Goal: Task Accomplishment & Management: Complete application form

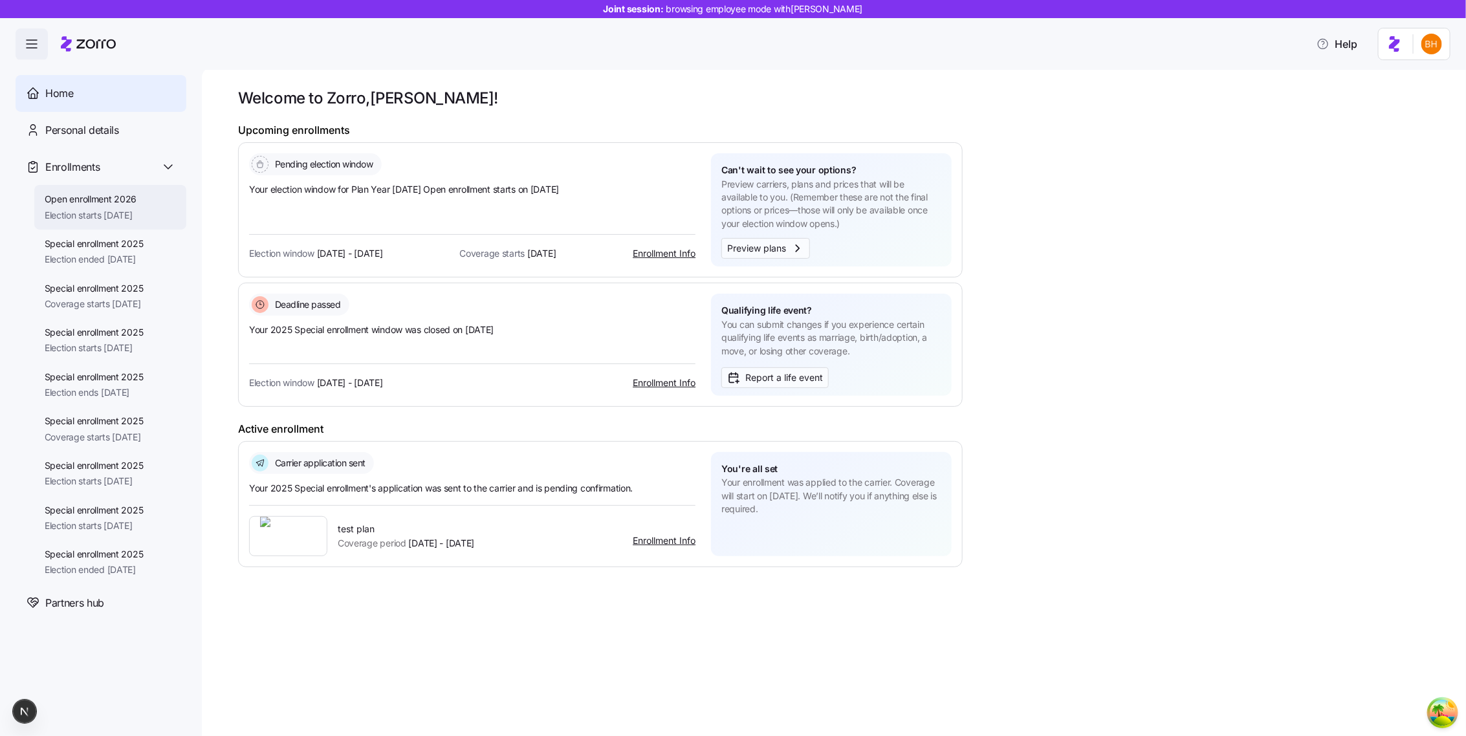
click at [122, 210] on span "Election starts 11/01/2025" at bounding box center [91, 215] width 92 height 13
click at [115, 210] on span "Election starts 11/01/2025" at bounding box center [91, 215] width 92 height 13
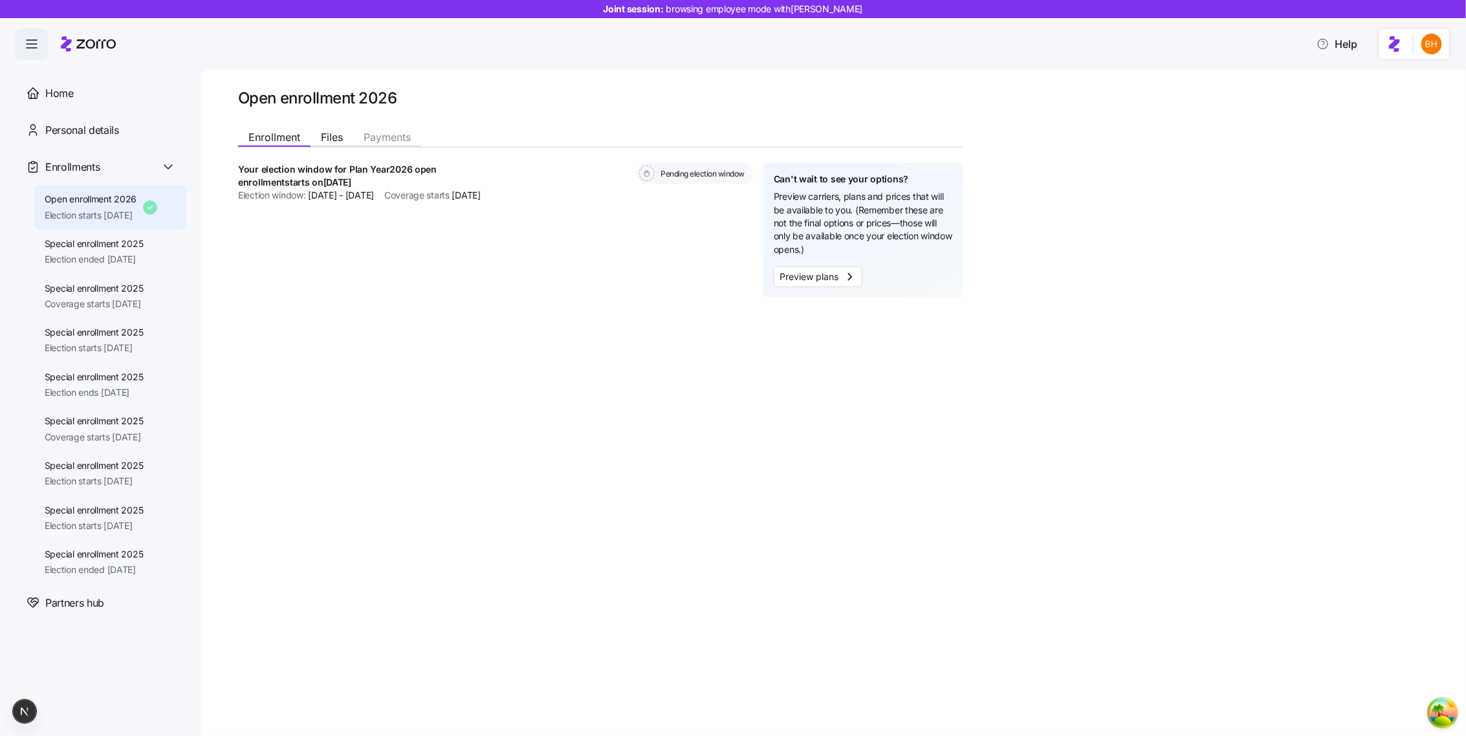
click at [65, 218] on span "Election starts 11/01/2025" at bounding box center [91, 215] width 92 height 13
click at [75, 263] on span "Election ended 08/16/2025" at bounding box center [94, 259] width 99 height 13
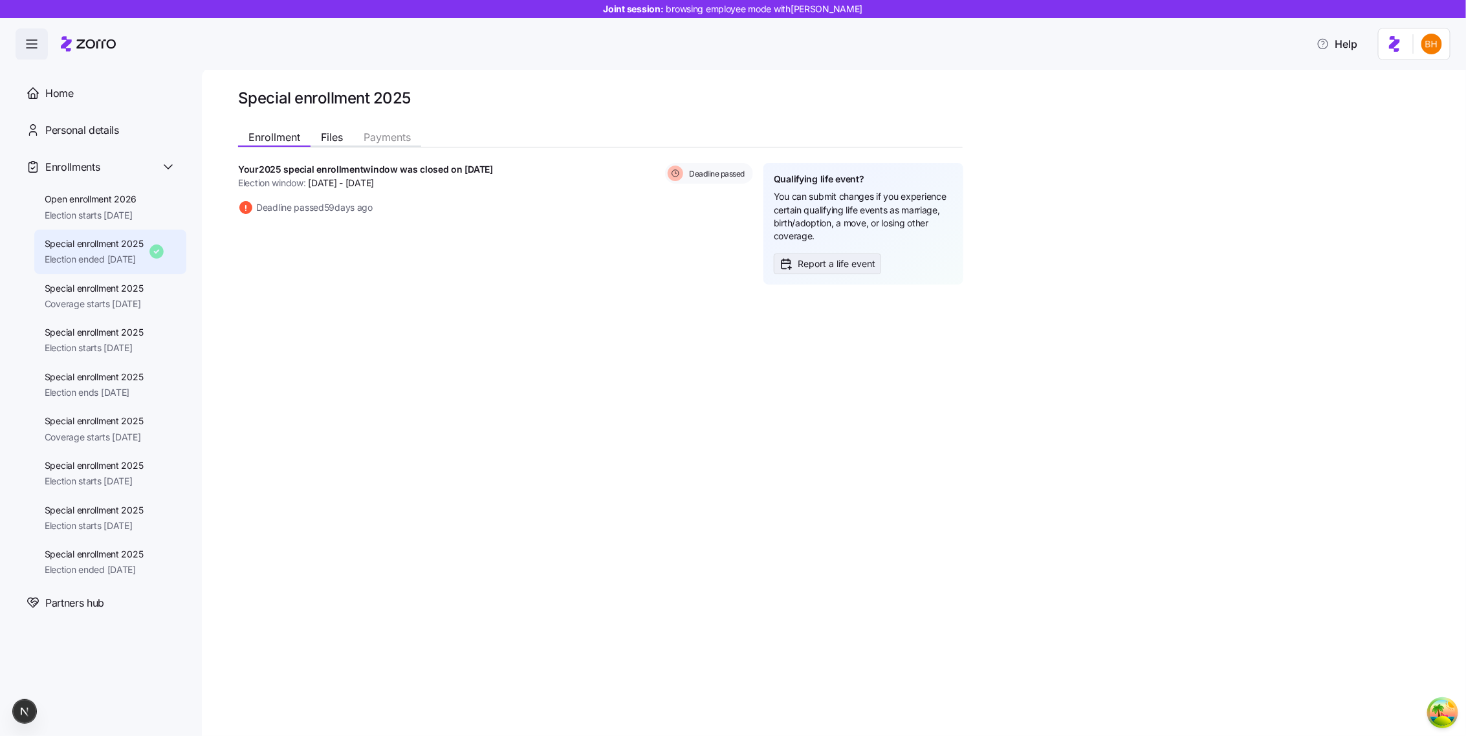
click at [816, 260] on span "Report a life event" at bounding box center [837, 264] width 78 height 13
click at [796, 275] on div "Qualifying life event? You can submit changes if you experience certain qualify…" at bounding box center [864, 223] width 200 height 121
click at [802, 274] on div "Qualifying life event? You can submit changes if you experience certain qualify…" at bounding box center [864, 223] width 200 height 121
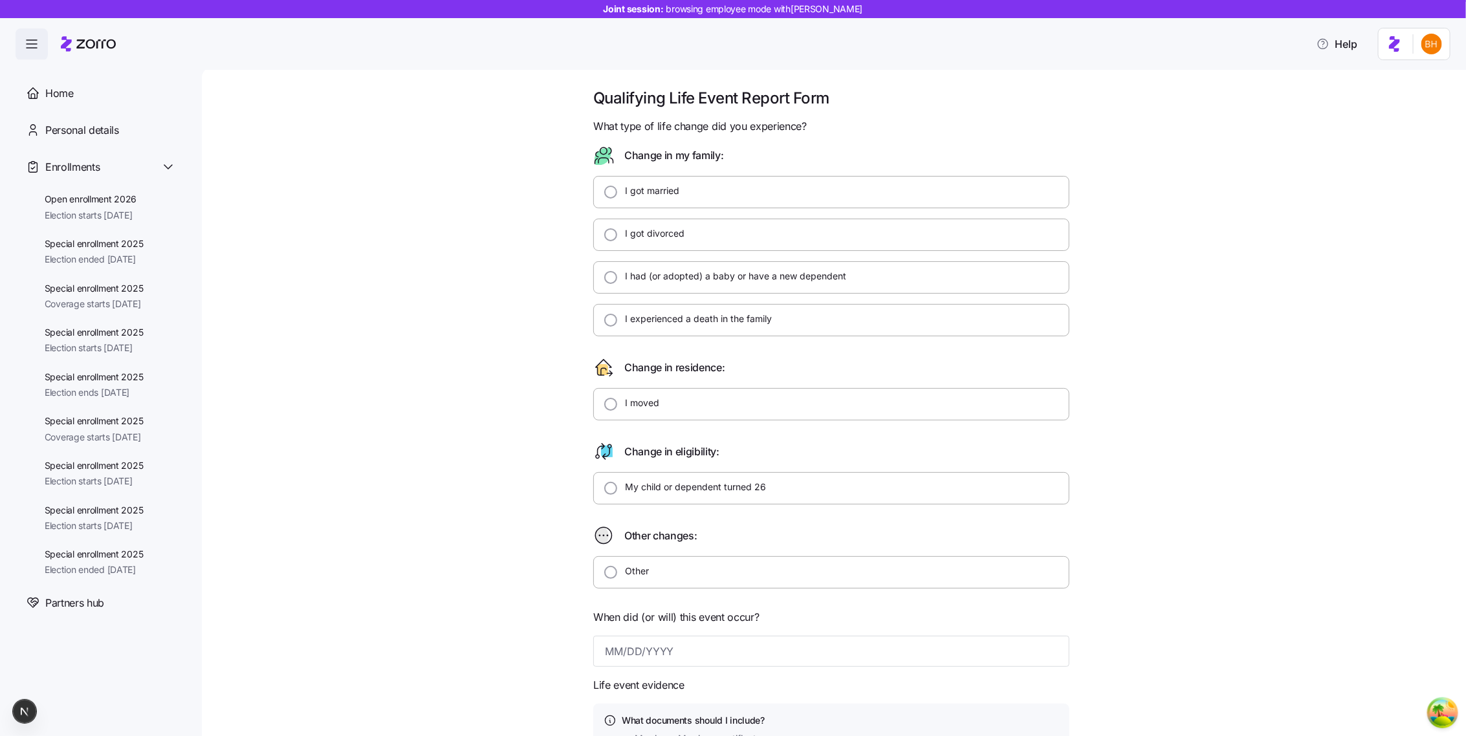
click at [833, 255] on div at bounding box center [831, 256] width 476 height 10
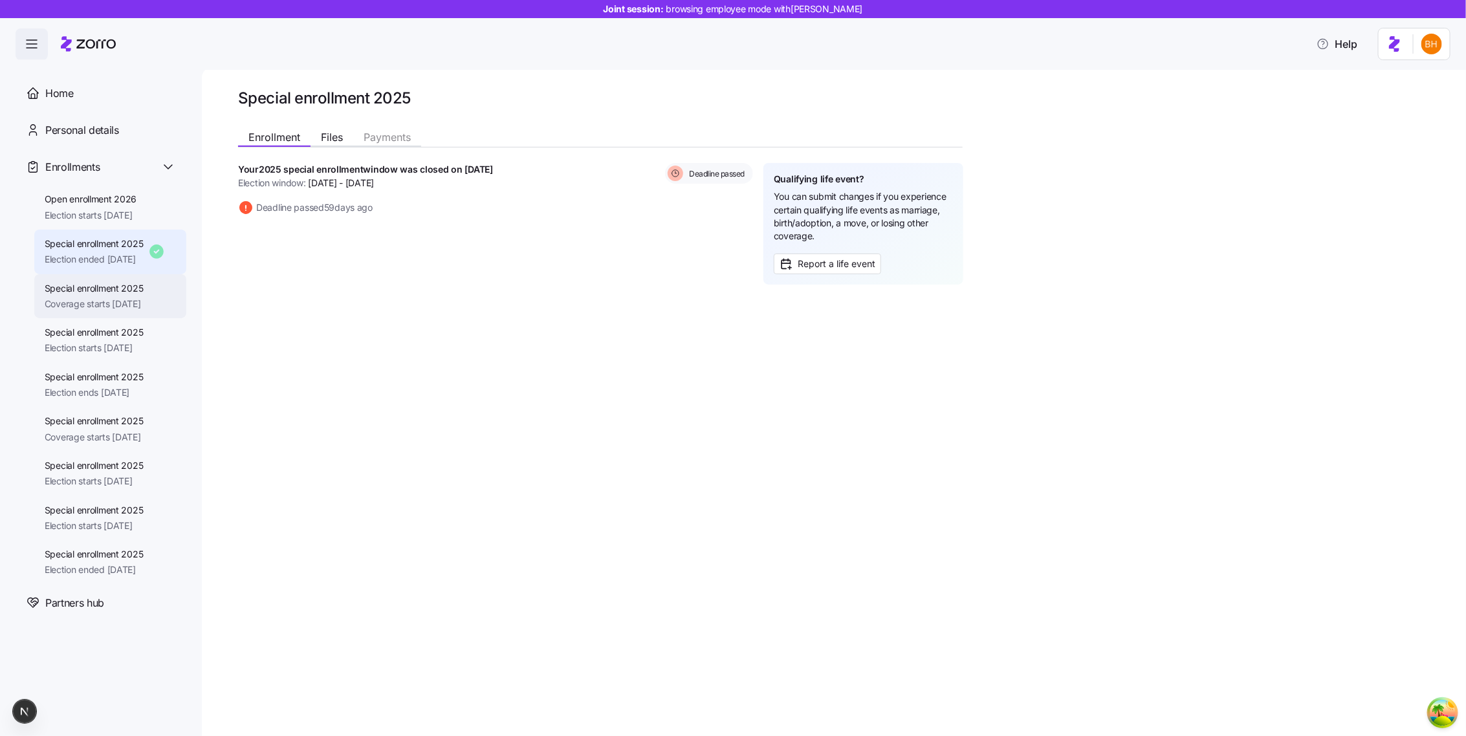
click at [104, 281] on div "Special enrollment 2025 Coverage starts 12/01/2025" at bounding box center [110, 296] width 152 height 45
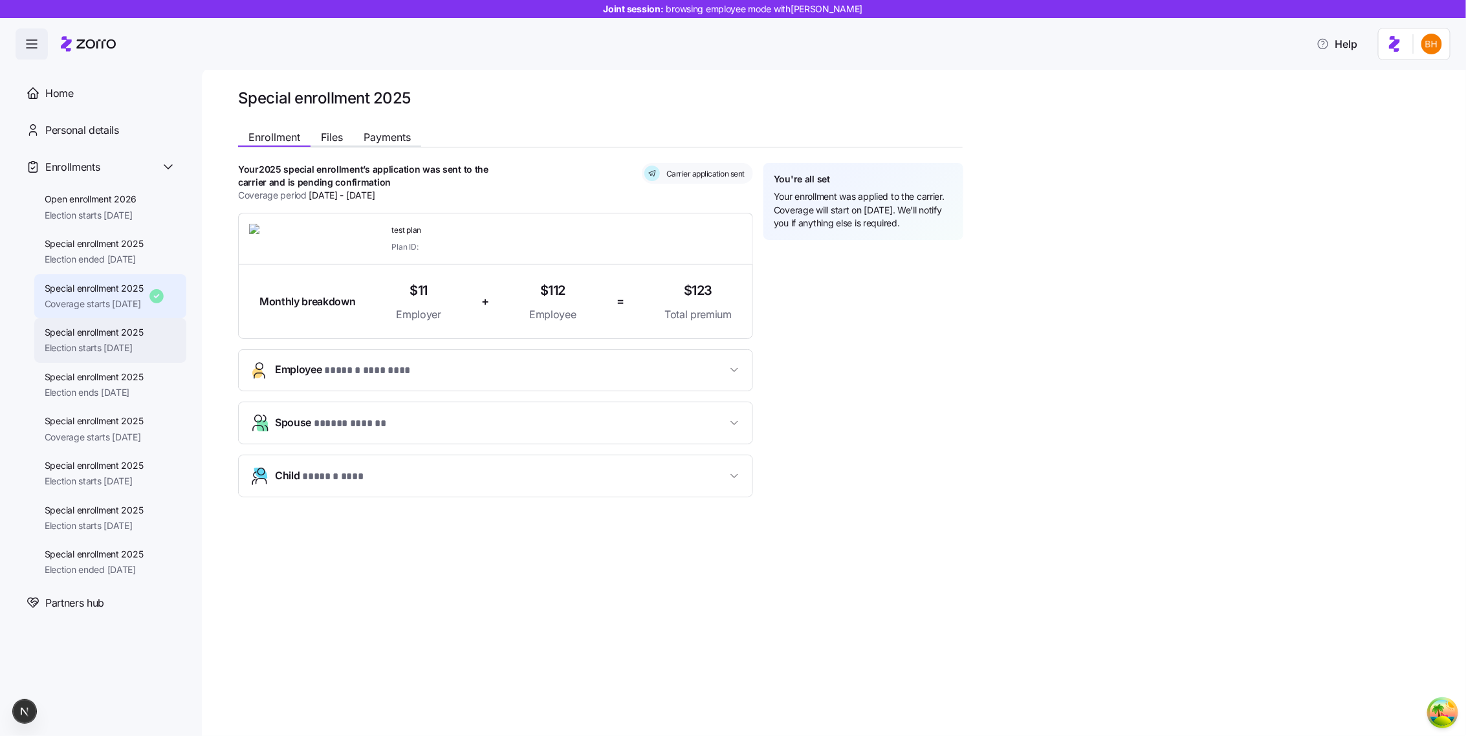
click at [127, 342] on span "Election starts 11/06/2025" at bounding box center [94, 348] width 99 height 13
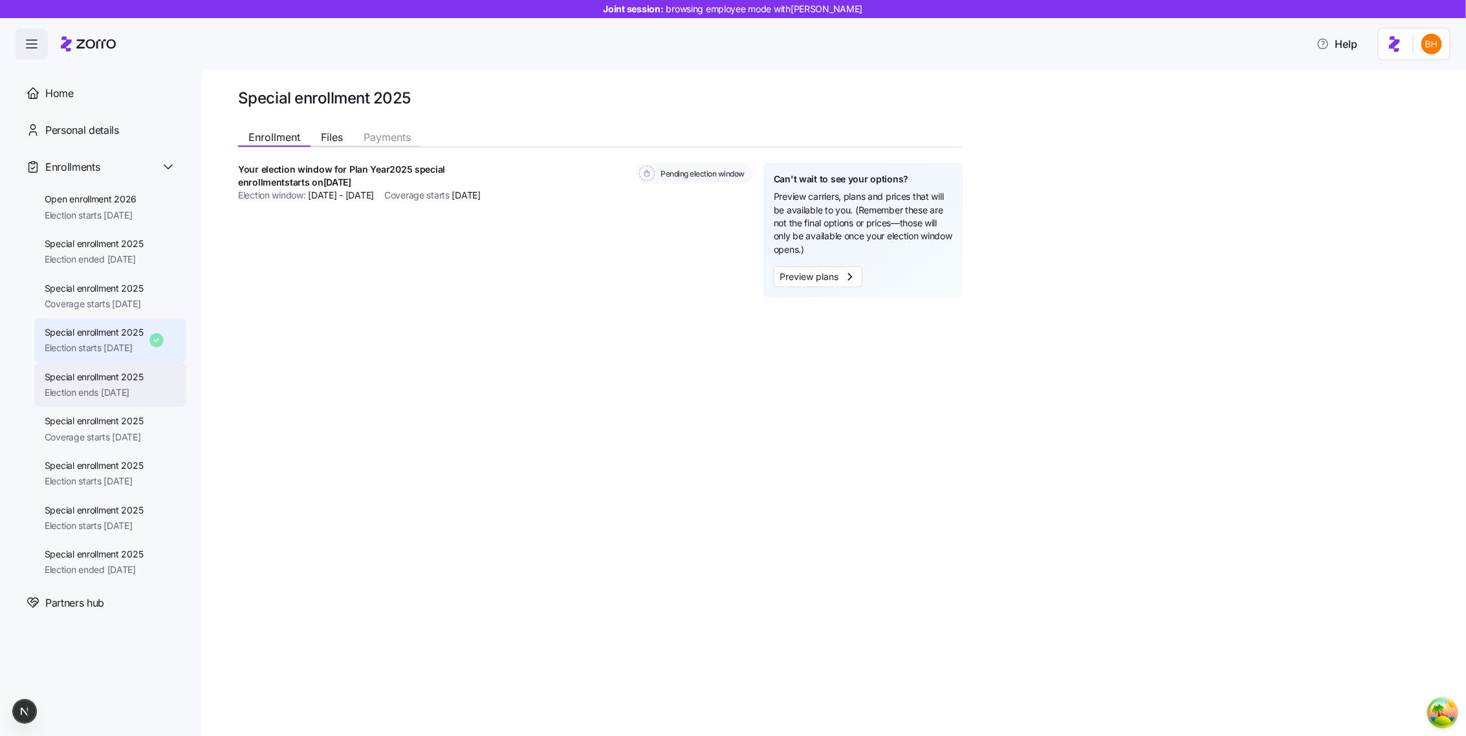
click at [109, 390] on span "Election ends 11/25/2025" at bounding box center [94, 392] width 99 height 13
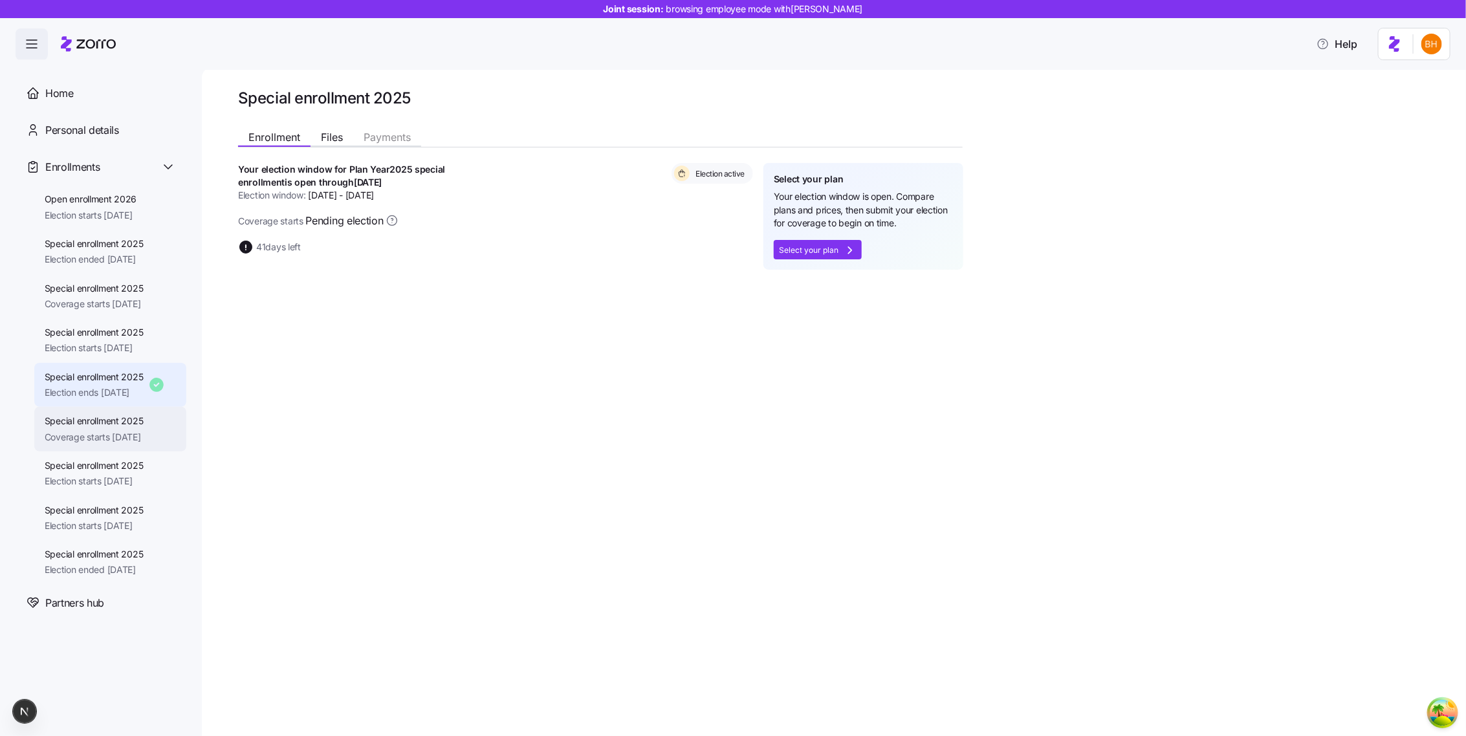
click at [112, 426] on span "Special enrollment 2025" at bounding box center [94, 421] width 99 height 13
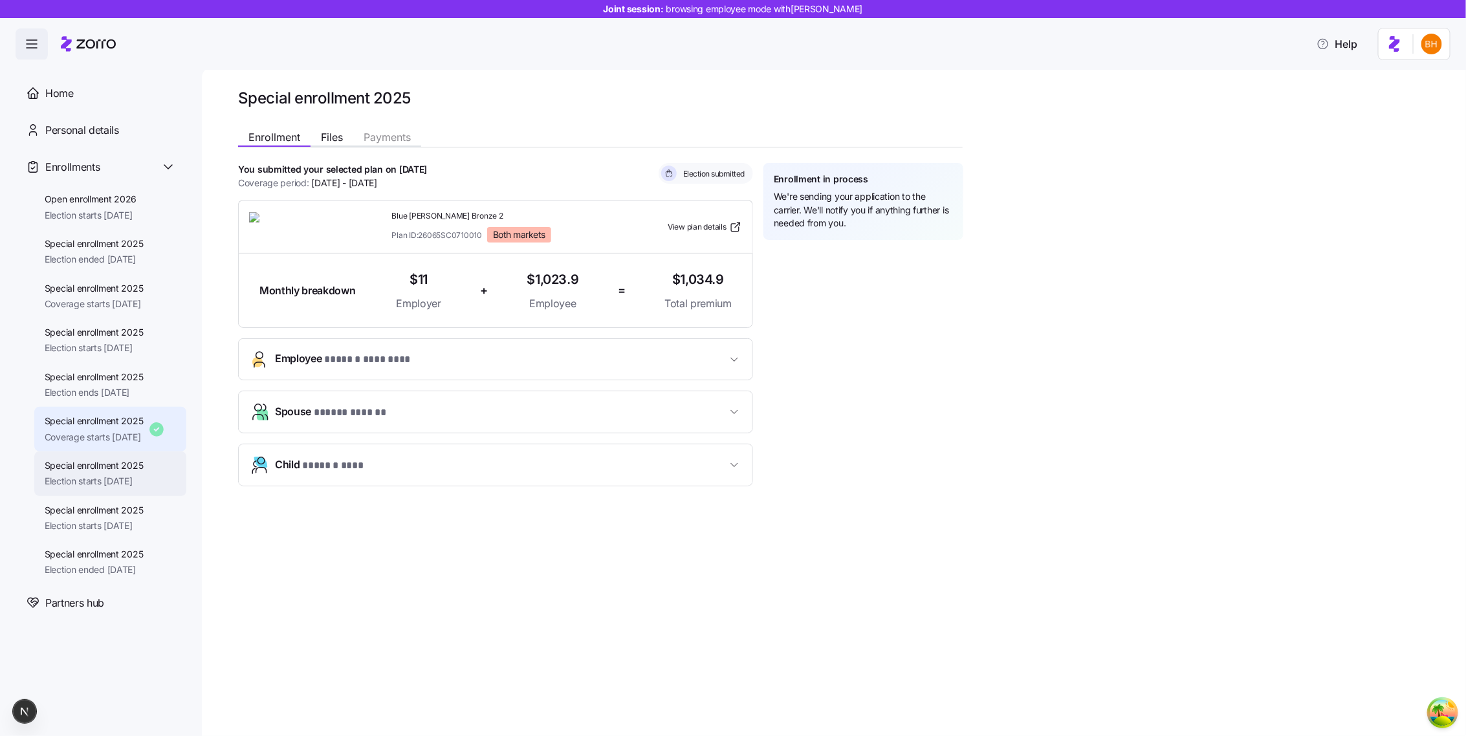
click at [90, 470] on span "Special enrollment 2025" at bounding box center [94, 465] width 99 height 13
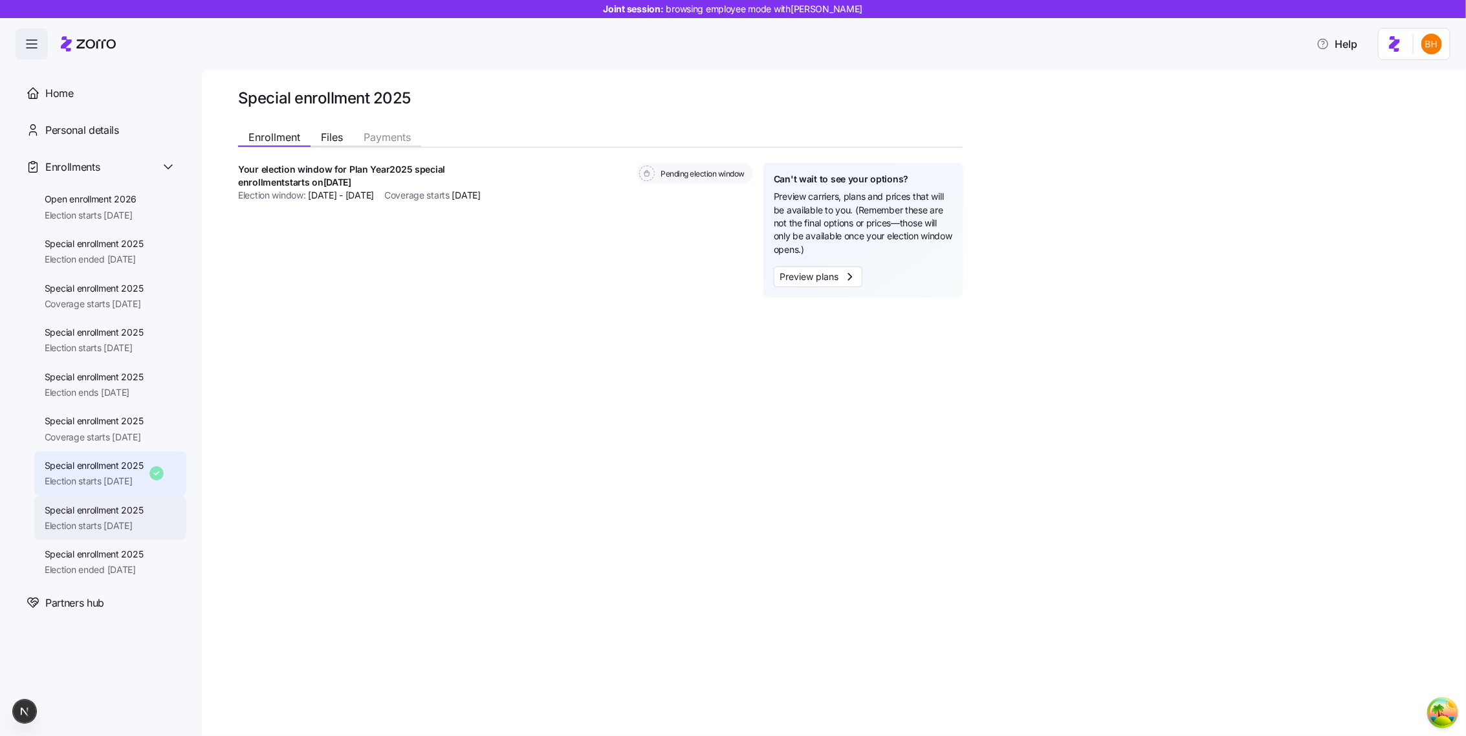
click at [107, 517] on div "Special enrollment 2025 Election starts 10/01/2025" at bounding box center [94, 518] width 99 height 29
click at [107, 553] on span "Special enrollment 2025" at bounding box center [94, 554] width 99 height 13
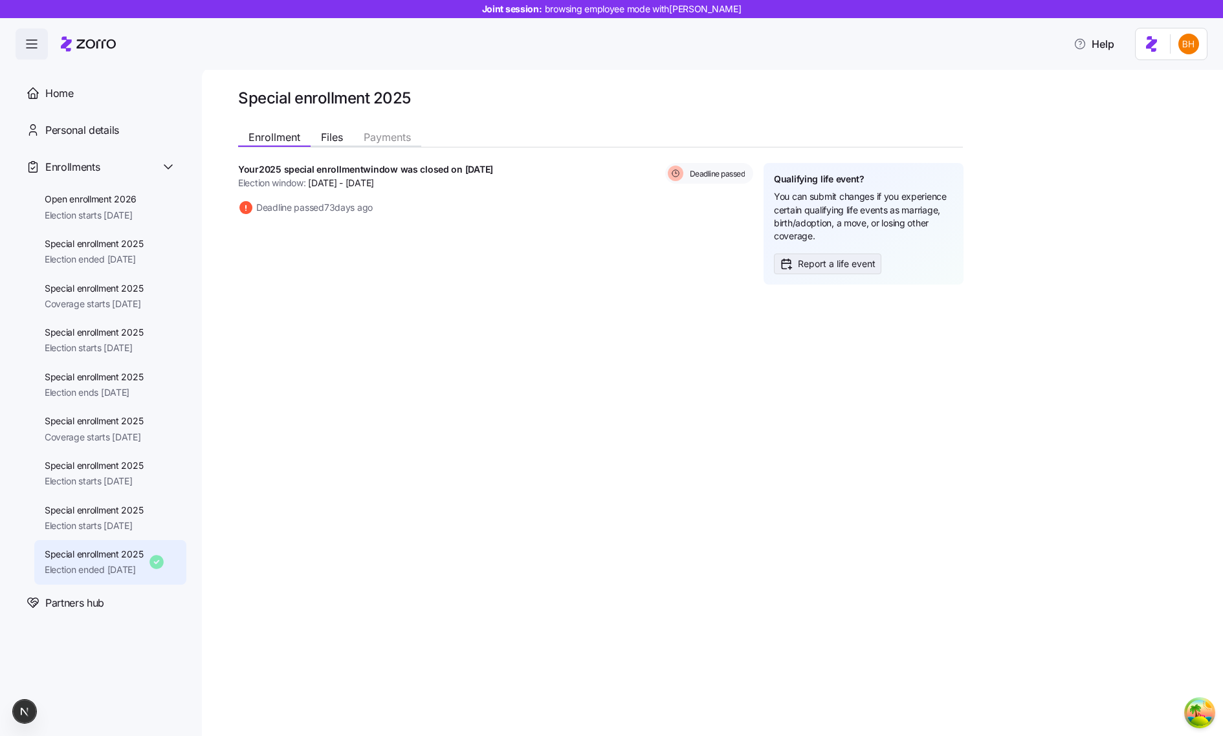
click at [856, 256] on button "Report a life event" at bounding box center [827, 264] width 107 height 21
click at [136, 199] on span "Open enrollment 2026" at bounding box center [91, 199] width 92 height 13
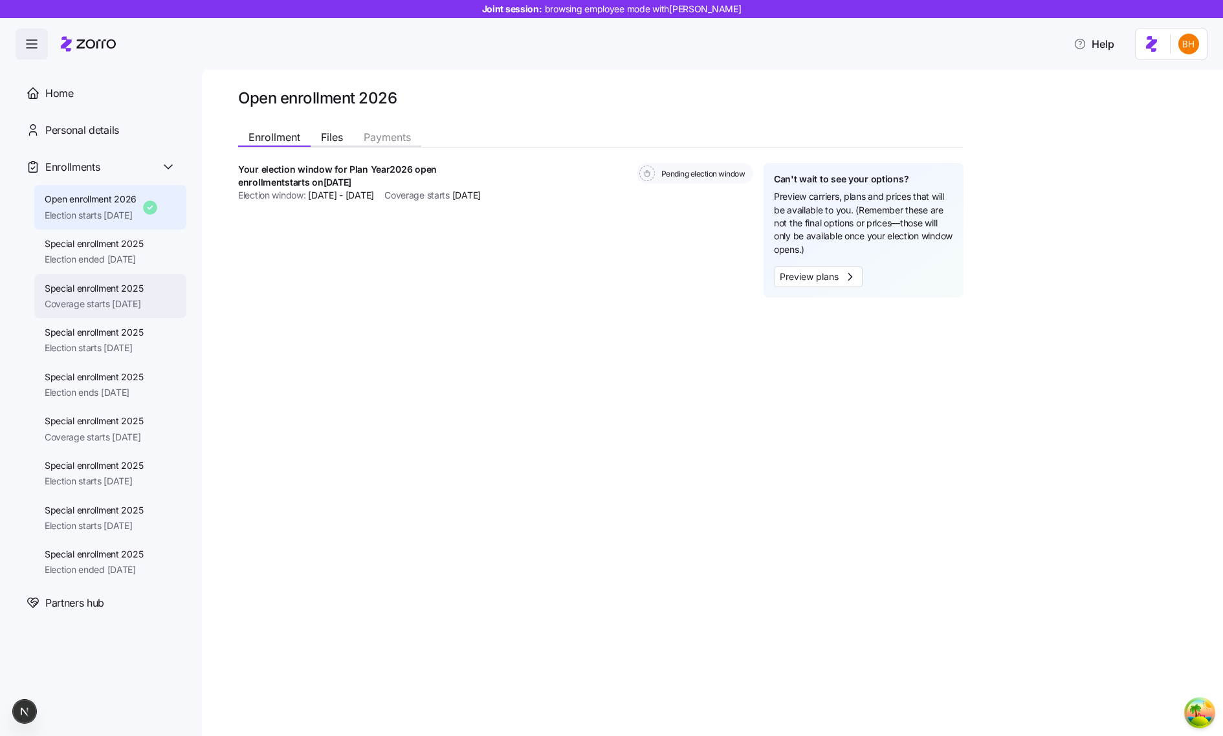
click at [110, 275] on div "Special enrollment 2025 Coverage starts 12/01/2025" at bounding box center [110, 296] width 152 height 45
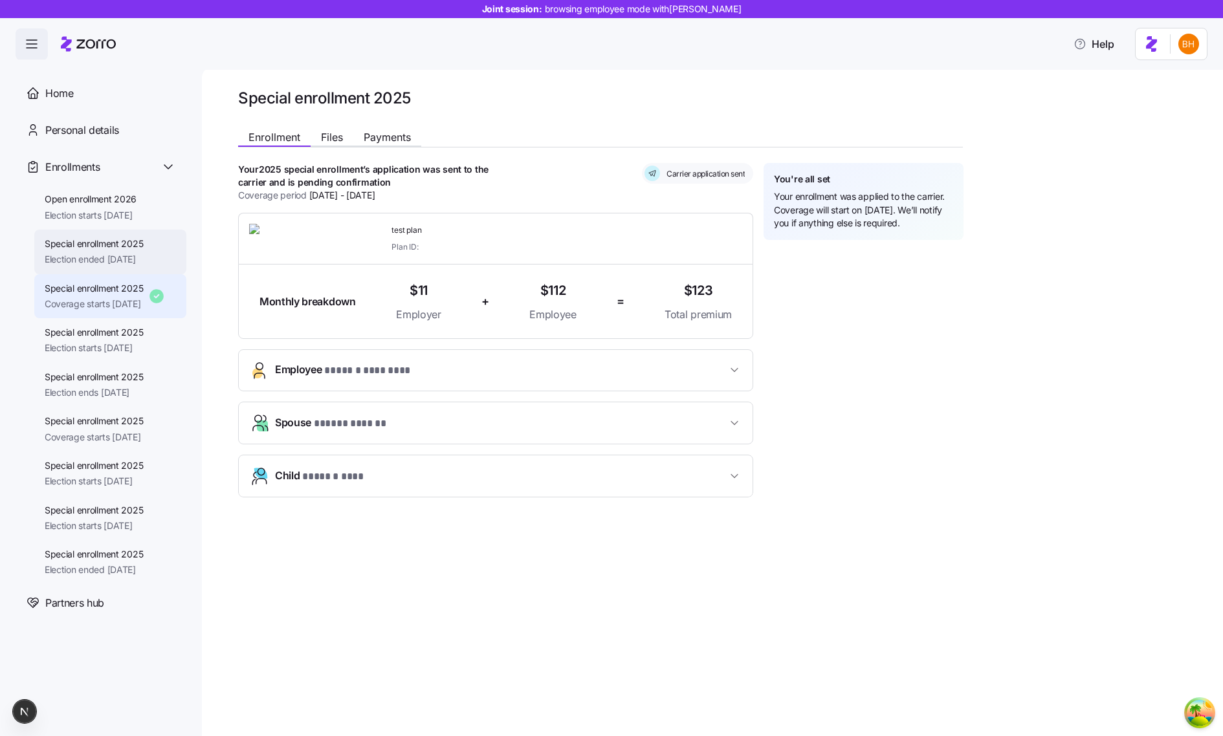
click at [105, 244] on span "Special enrollment 2025" at bounding box center [94, 244] width 99 height 13
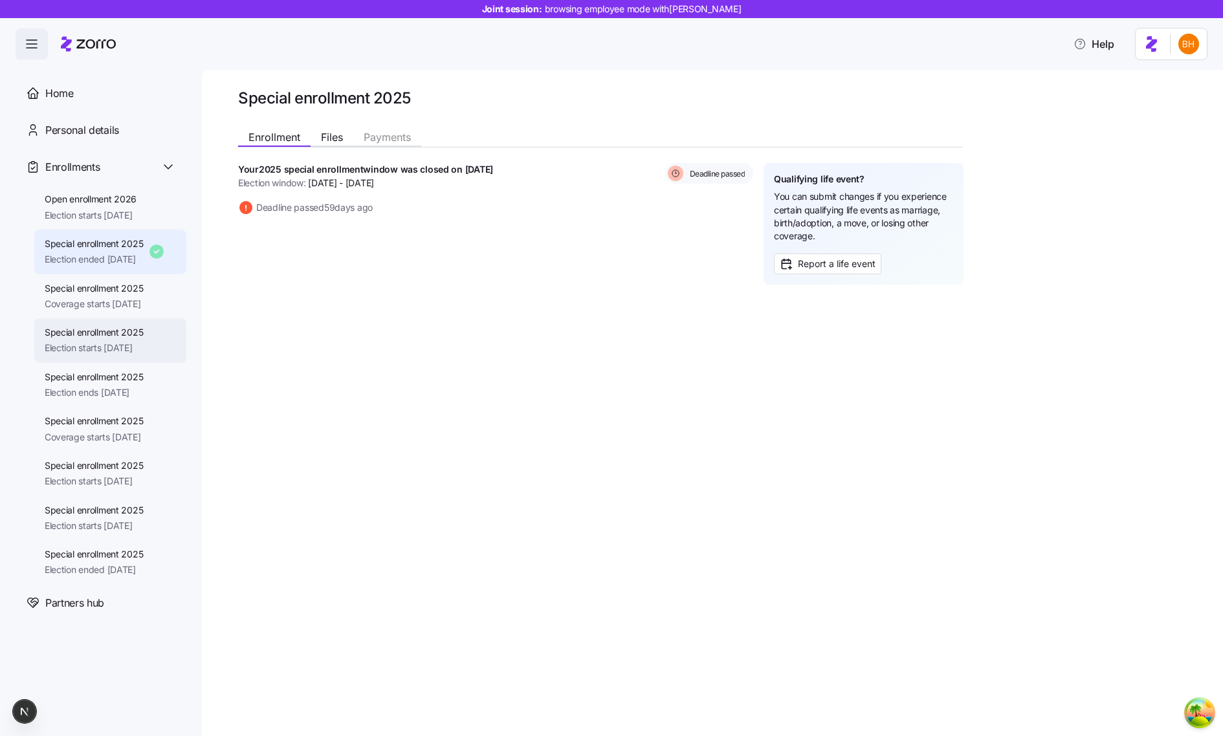
click at [105, 346] on span "Election starts 11/06/2025" at bounding box center [94, 348] width 99 height 13
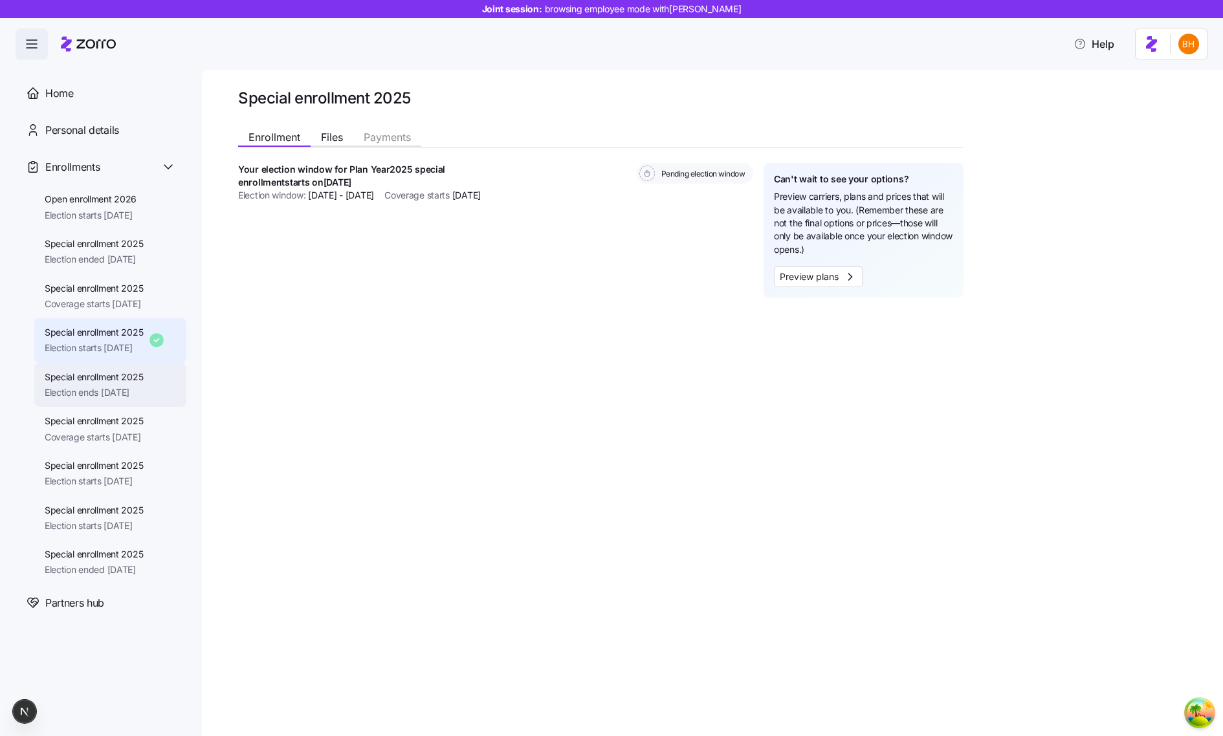
click at [103, 371] on span "Special enrollment 2025" at bounding box center [94, 377] width 99 height 13
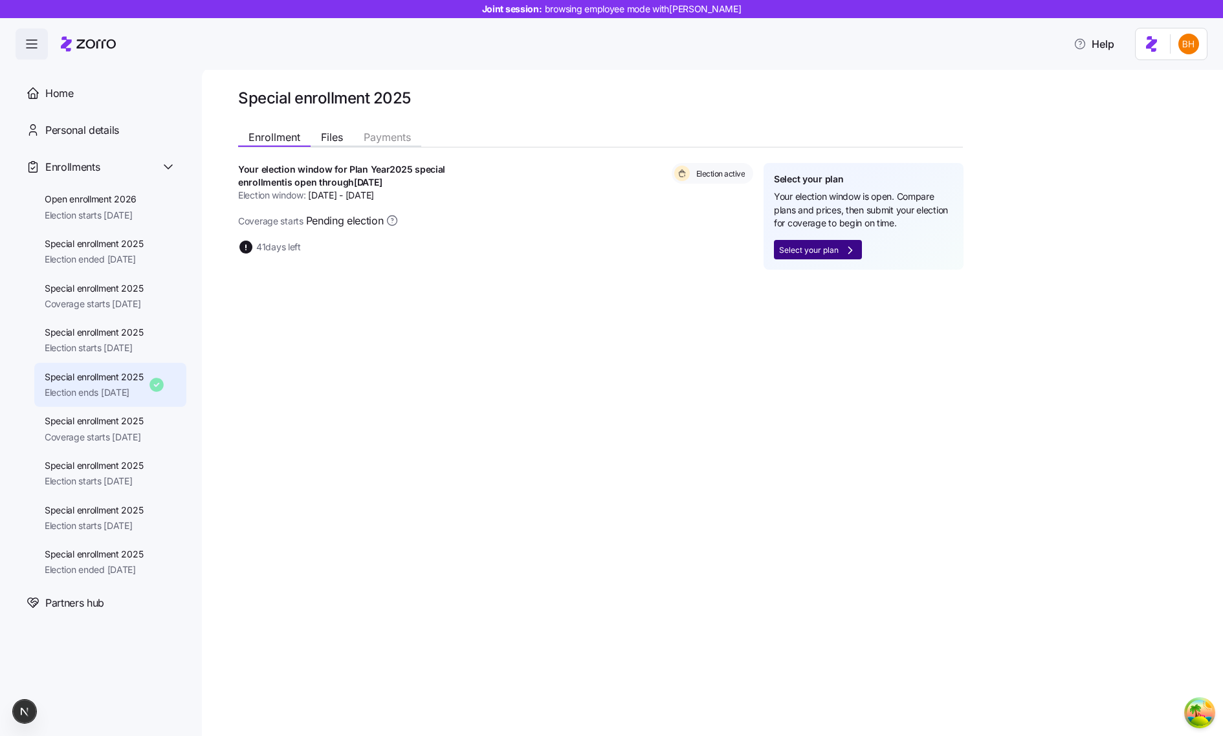
click at [812, 253] on span "Select your plan" at bounding box center [809, 251] width 60 height 8
click at [793, 254] on span "Select your plan" at bounding box center [809, 251] width 60 height 8
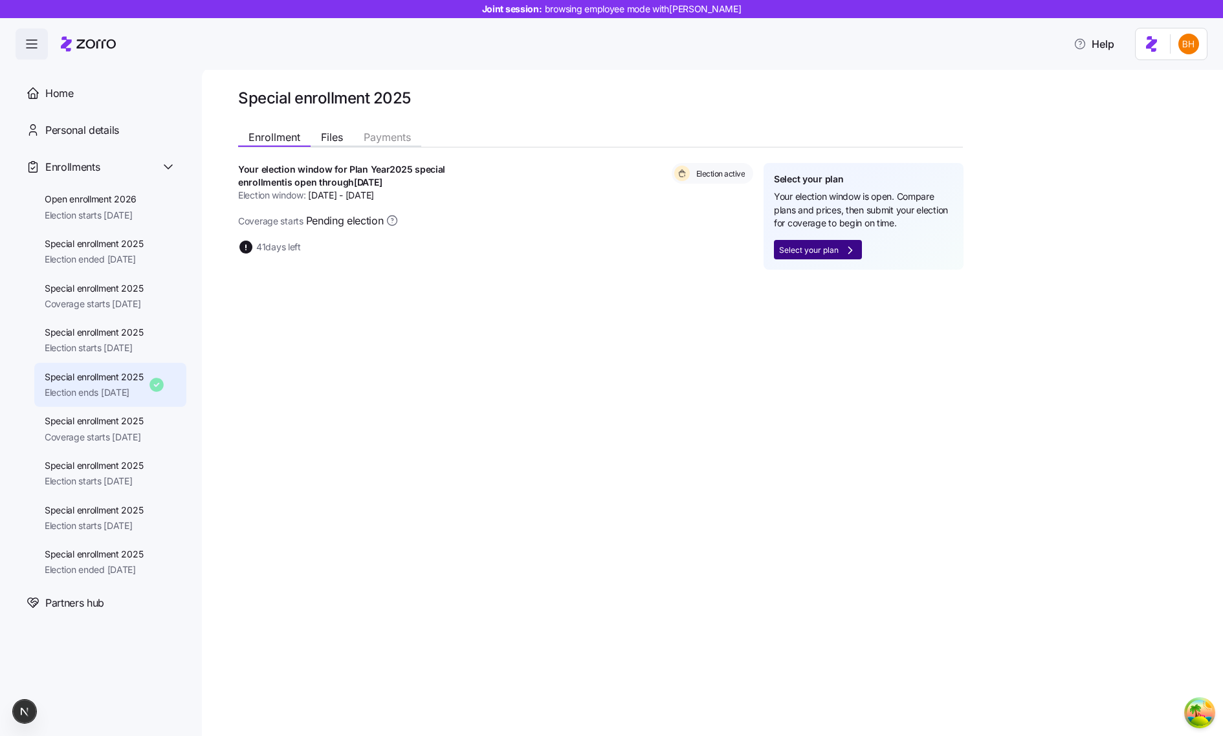
click at [793, 254] on span "Select your plan" at bounding box center [809, 251] width 60 height 8
